Goal: Task Accomplishment & Management: Manage account settings

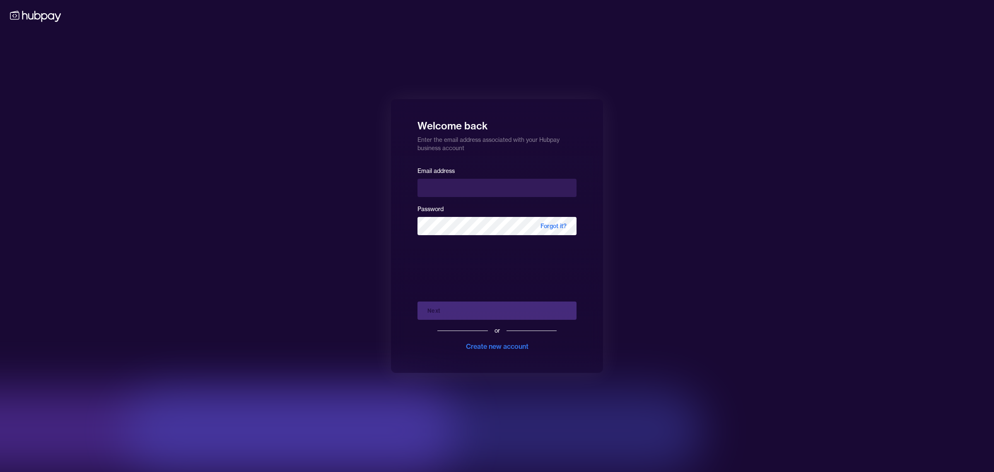
click at [455, 191] on input "email" at bounding box center [497, 188] width 159 height 18
type input "**********"
click at [467, 311] on button "Next" at bounding box center [497, 310] width 159 height 18
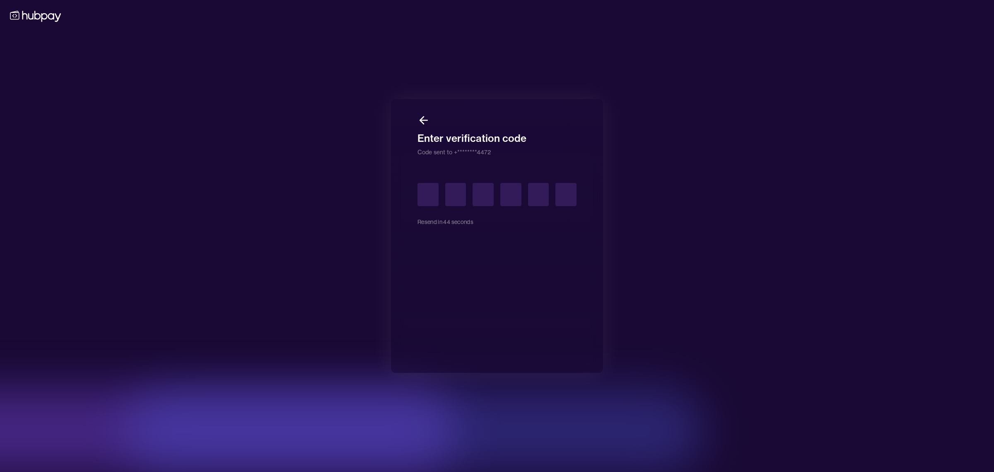
type input "*"
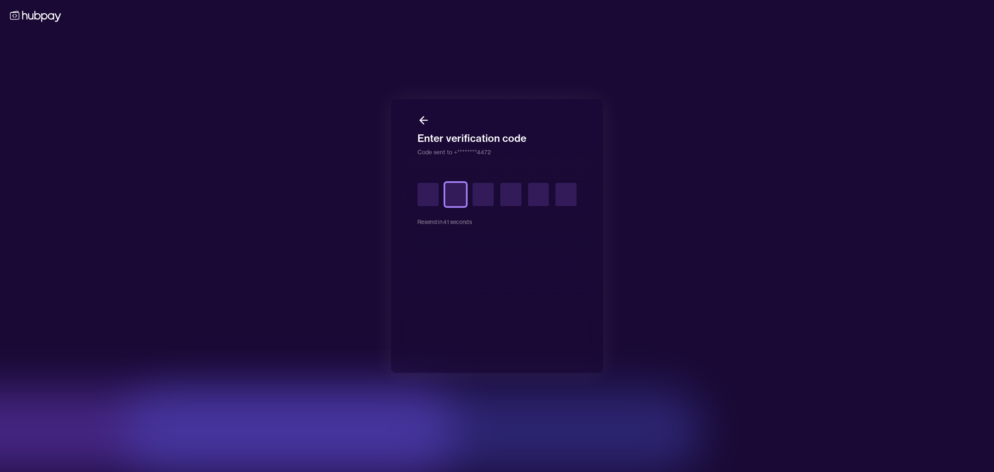
type input "*"
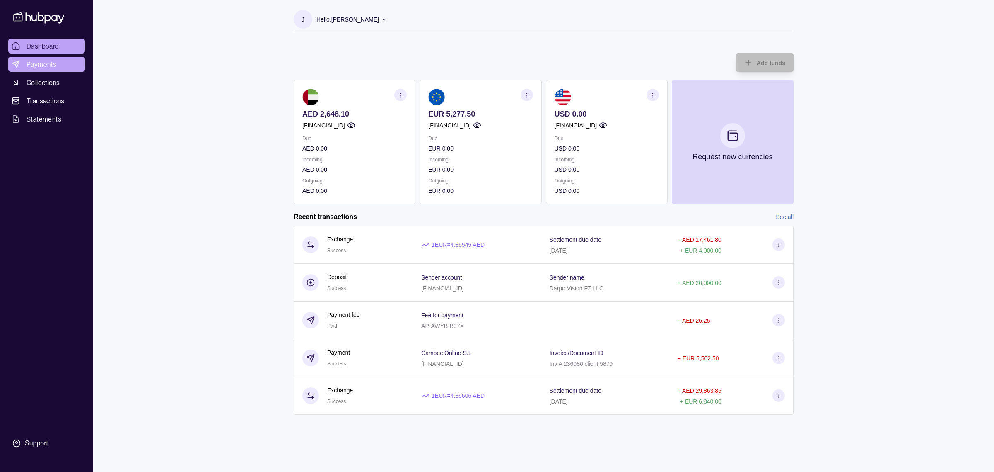
click at [64, 63] on link "Payments" at bounding box center [46, 64] width 77 height 15
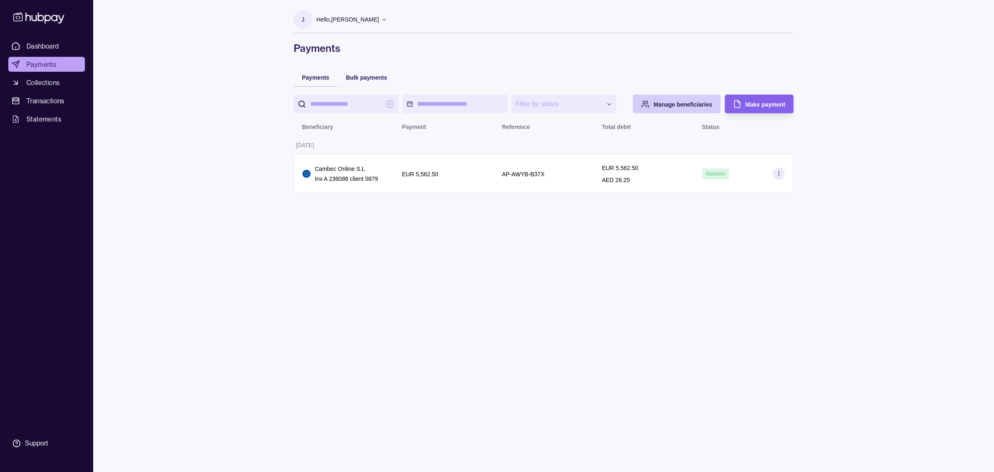
click at [701, 108] on div "Manage beneficiaries" at bounding box center [683, 104] width 59 height 10
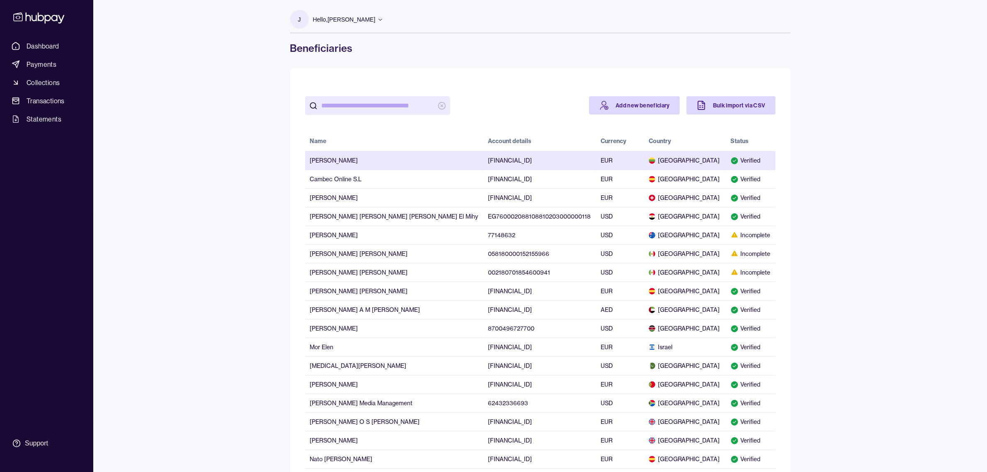
click at [736, 165] on td "Verified" at bounding box center [750, 160] width 50 height 19
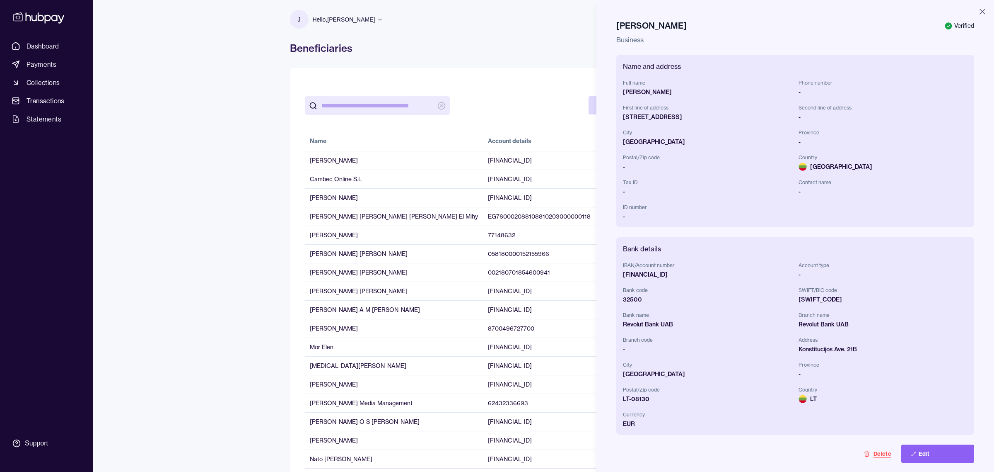
click at [873, 458] on button "Delete" at bounding box center [878, 453] width 48 height 18
click at [868, 452] on button "Click again to confirm delete" at bounding box center [854, 453] width 96 height 18
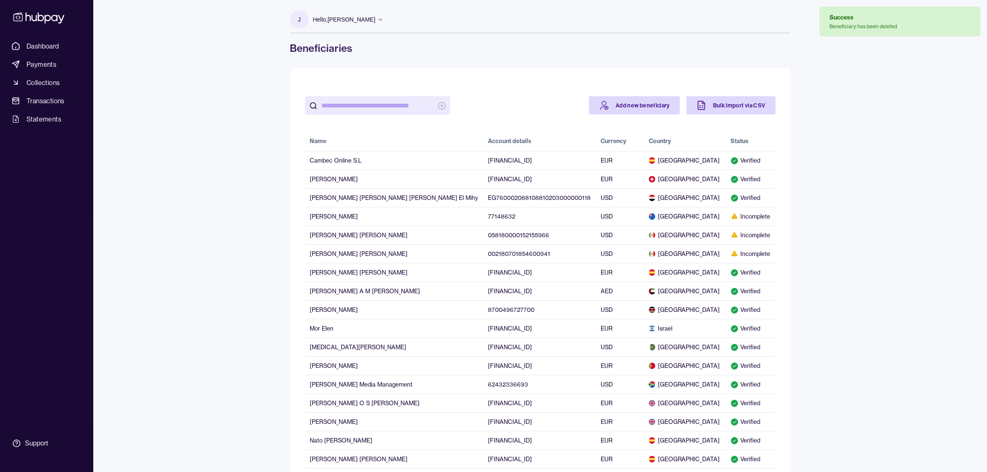
click at [229, 241] on div "Dashboard Payments Collections Transactions Statements Support J Hello, [PERSON…" at bounding box center [493, 389] width 987 height 778
click at [351, 17] on p "Hello, [PERSON_NAME]" at bounding box center [344, 19] width 63 height 9
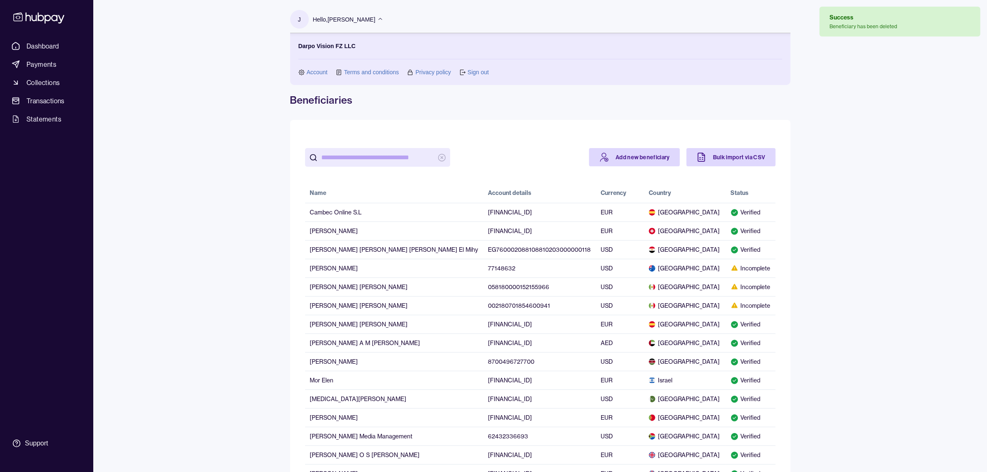
click at [467, 73] on link "Sign out" at bounding box center [477, 72] width 21 height 9
